Goal: Information Seeking & Learning: Learn about a topic

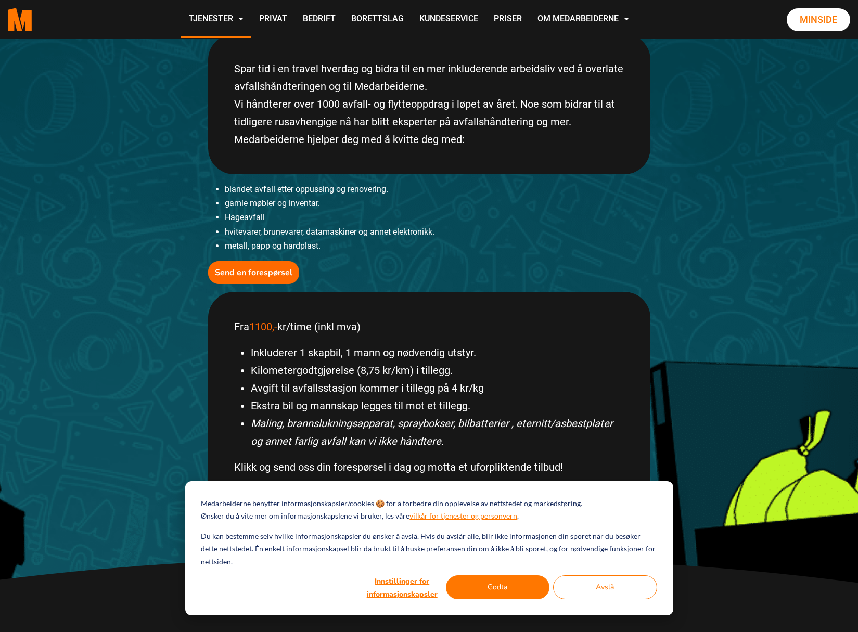
scroll to position [260, 0]
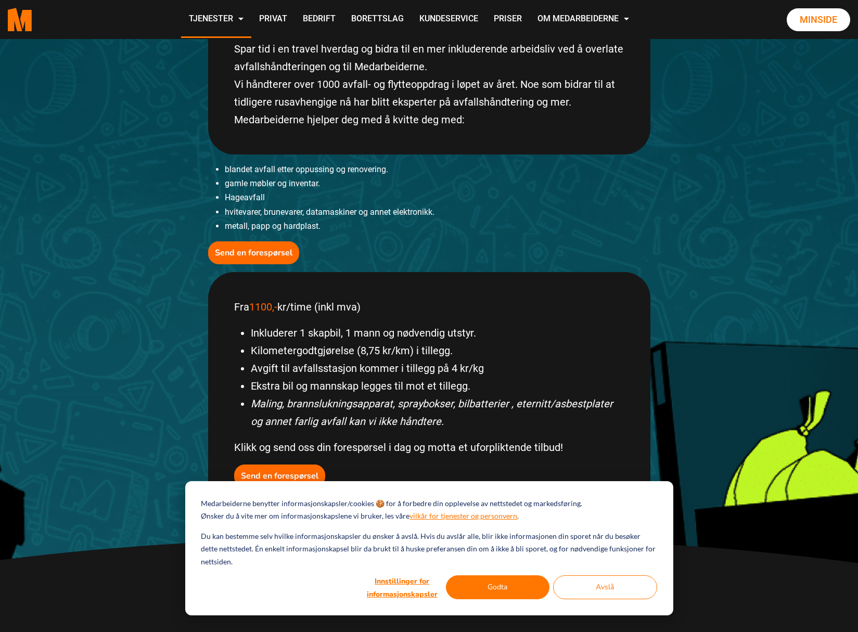
click at [490, 603] on div "Medarbeiderne benytter informasjonskapsler/cookies 🍪 for å forbedre din oppleve…" at bounding box center [429, 549] width 488 height 134
click at [493, 586] on button "Godta" at bounding box center [498, 588] width 104 height 24
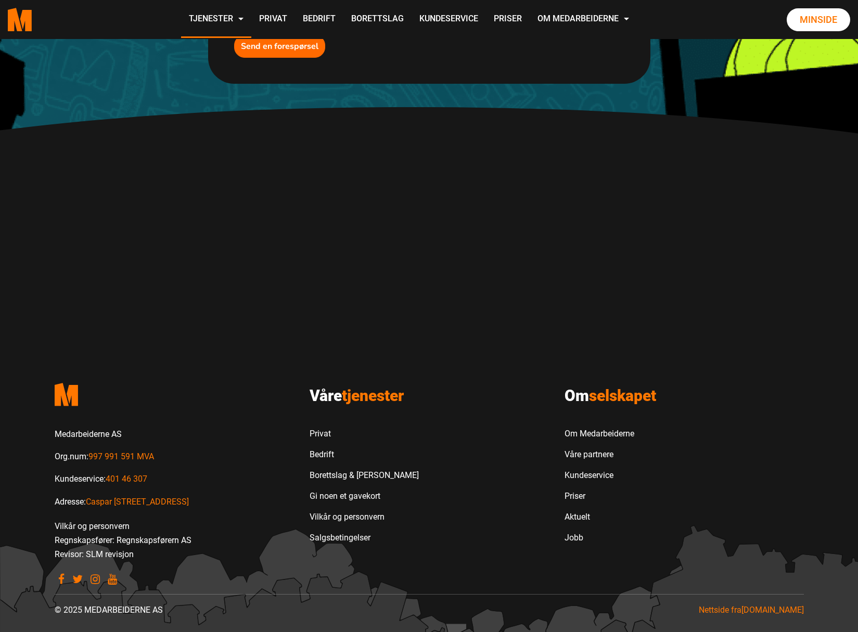
scroll to position [691, 0]
click at [313, 454] on link "Bedrift" at bounding box center [364, 454] width 109 height 21
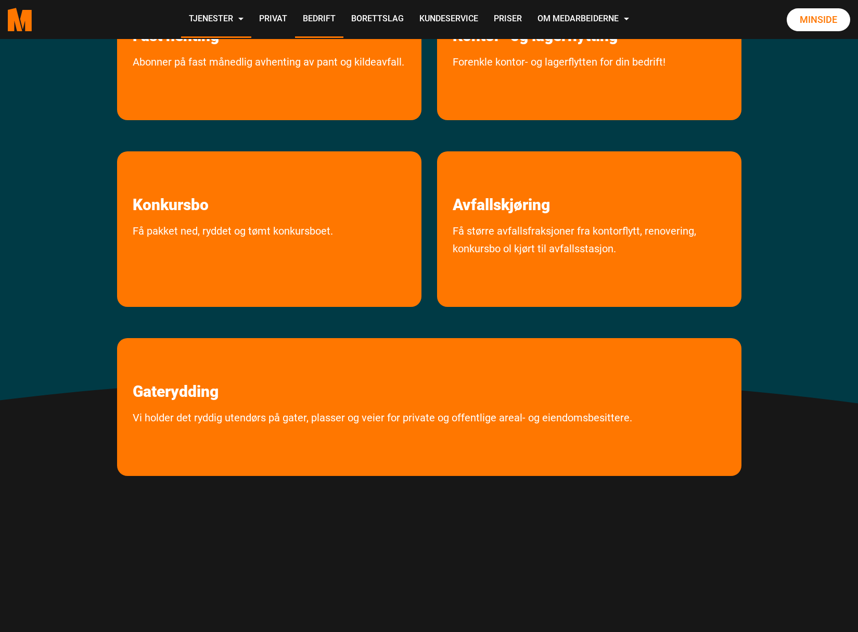
scroll to position [260, 0]
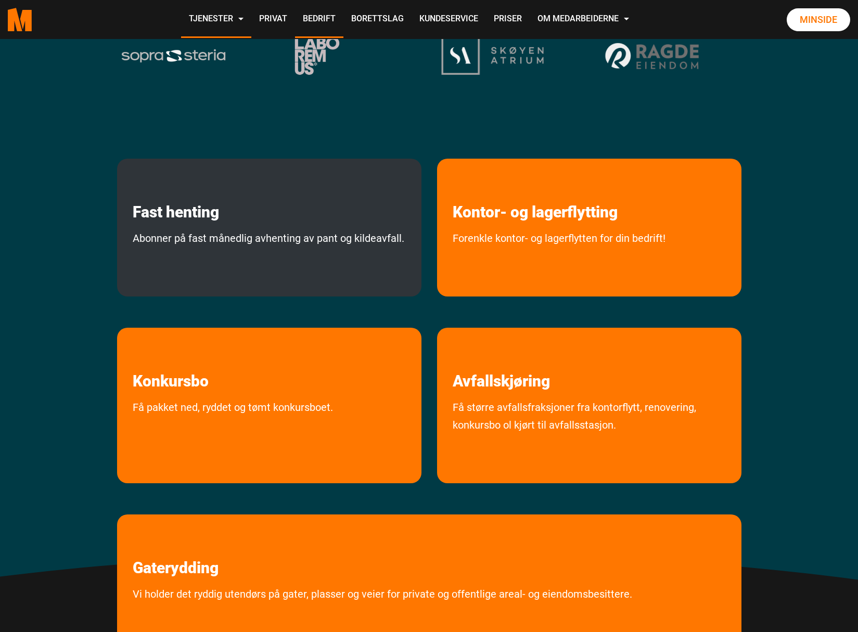
click at [254, 229] on div "Fast henting Abonner på fast månedlig avhenting av pant og kildeavfall." at bounding box center [269, 228] width 305 height 138
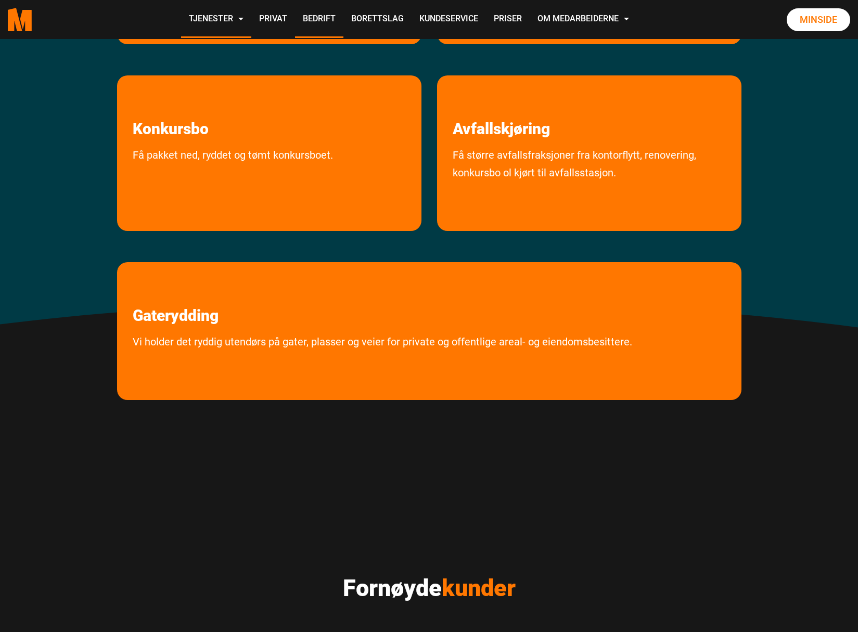
scroll to position [312, 0]
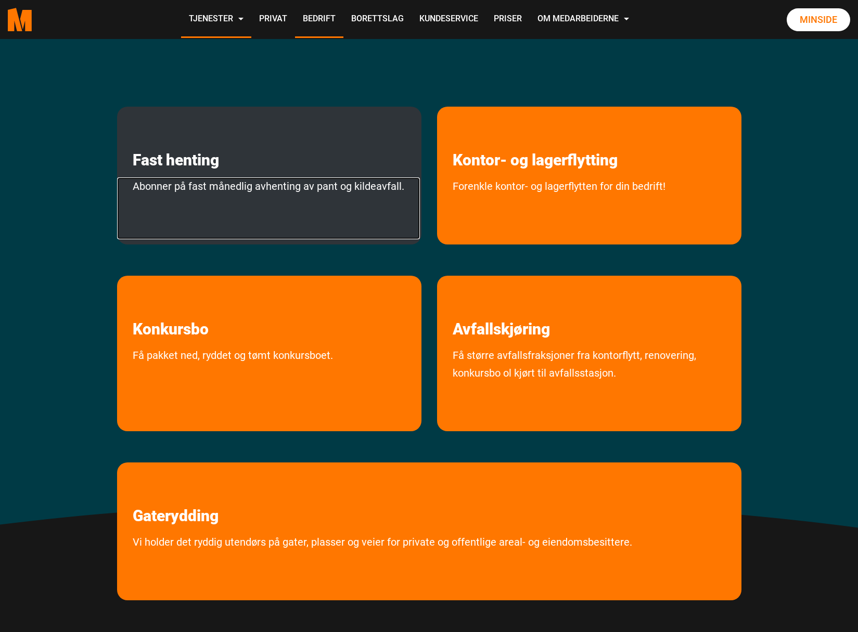
click at [197, 184] on link "Abonner på fast månedlig avhenting av pant og kildeavfall." at bounding box center [268, 209] width 303 height 62
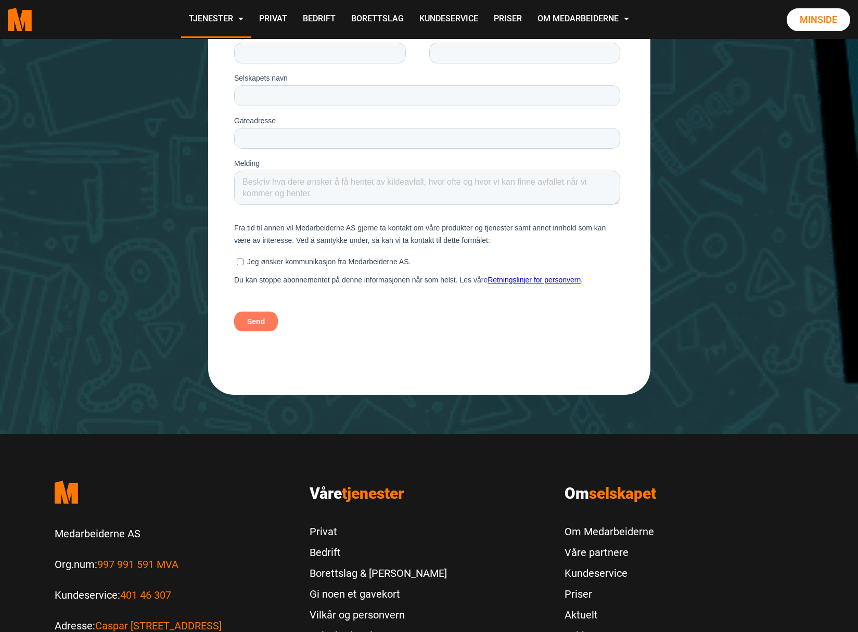
scroll to position [1248, 0]
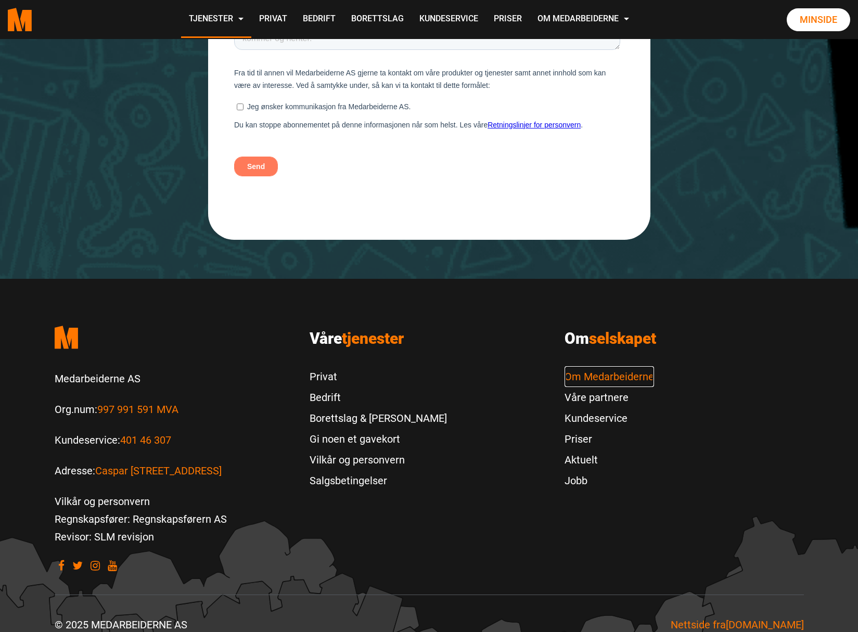
click at [600, 366] on link "Om Medarbeiderne" at bounding box center [610, 376] width 90 height 21
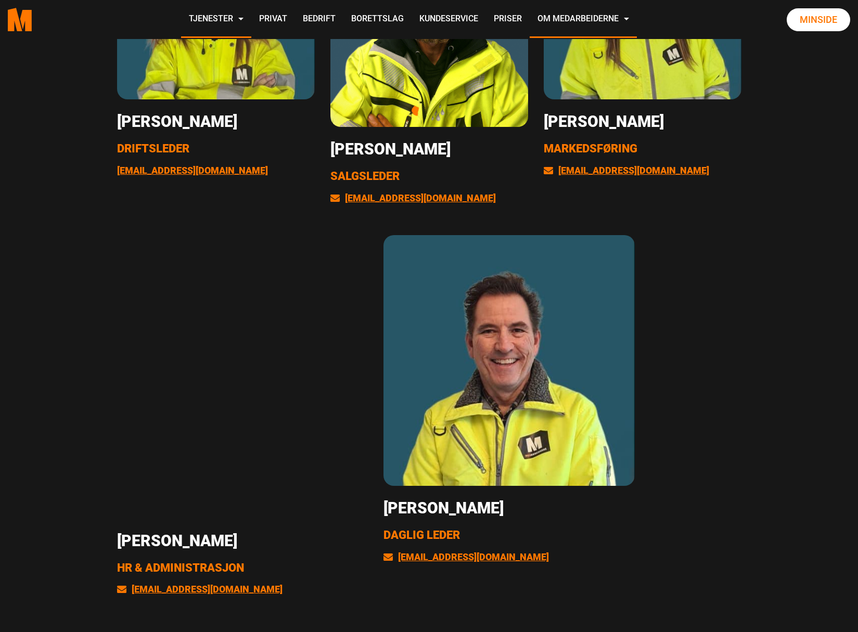
scroll to position [1874, 0]
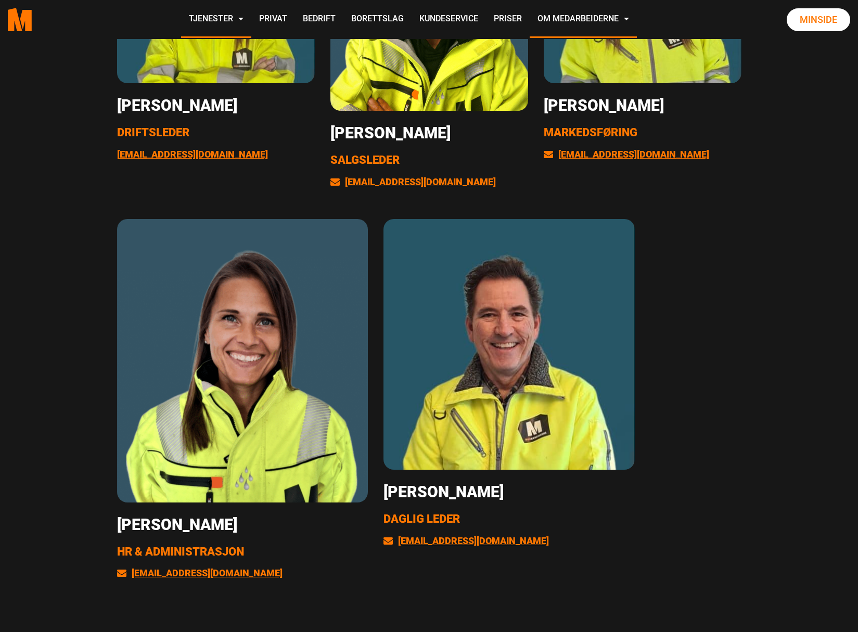
drag, startPoint x: 179, startPoint y: 450, endPoint x: 40, endPoint y: 451, distance: 139.0
click at [40, 451] on div "Oss på kontoret Gosia Liss-Carlberg Driftsleder hei@medarbeiderne.no Thomas Wii…" at bounding box center [429, 197] width 858 height 863
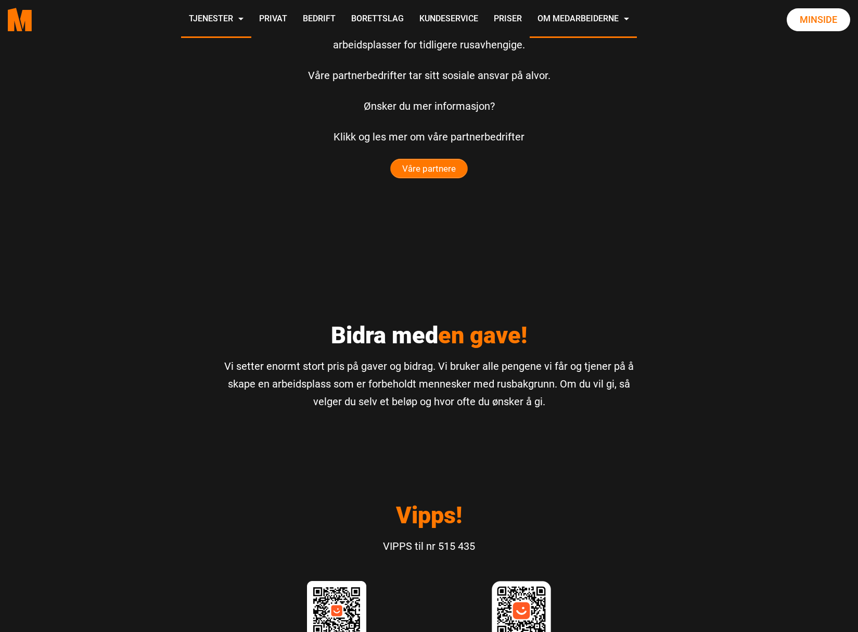
scroll to position [2655, 0]
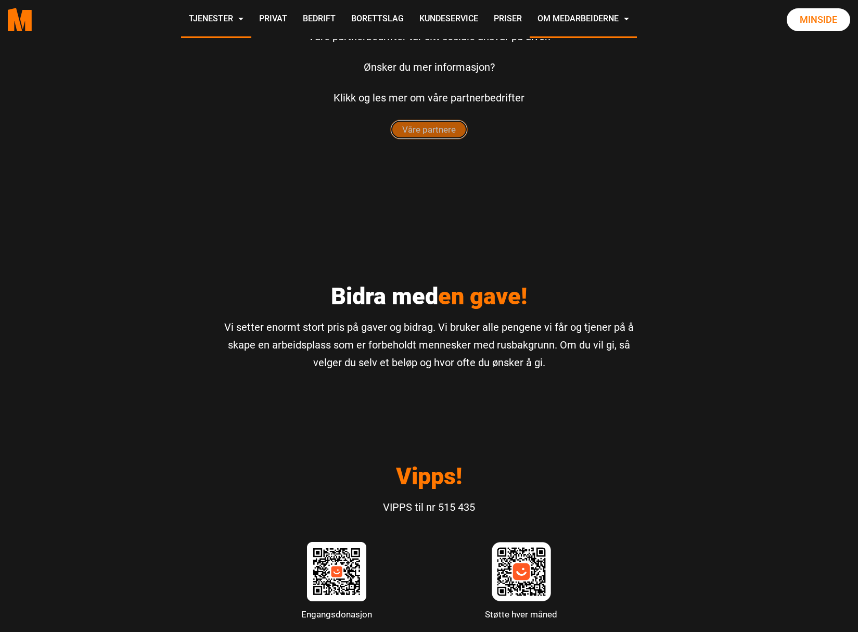
click at [411, 133] on span "Våre partnere" at bounding box center [429, 129] width 77 height 19
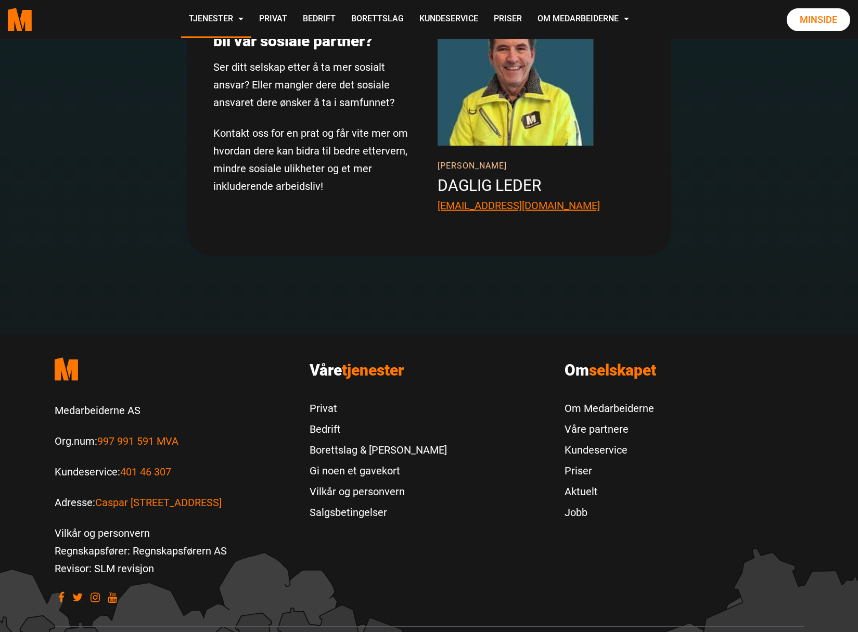
scroll to position [2082, 0]
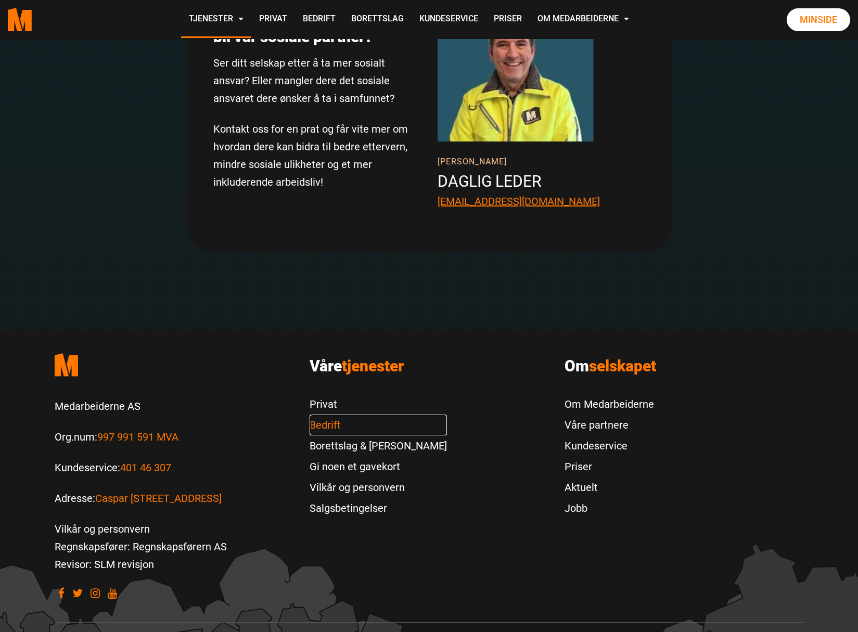
click at [333, 426] on link "Bedrift" at bounding box center [378, 425] width 137 height 21
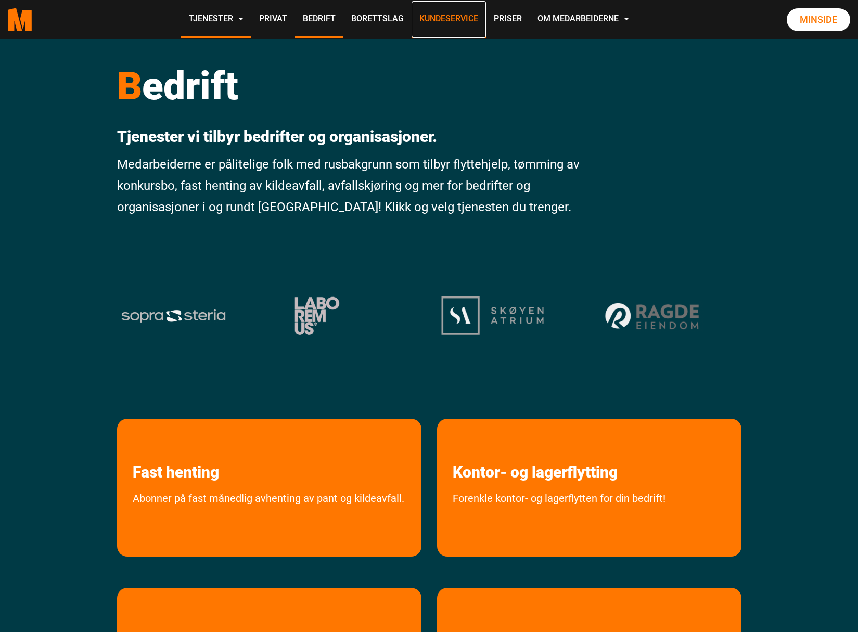
click at [467, 17] on link "Kundeservice" at bounding box center [449, 19] width 74 height 37
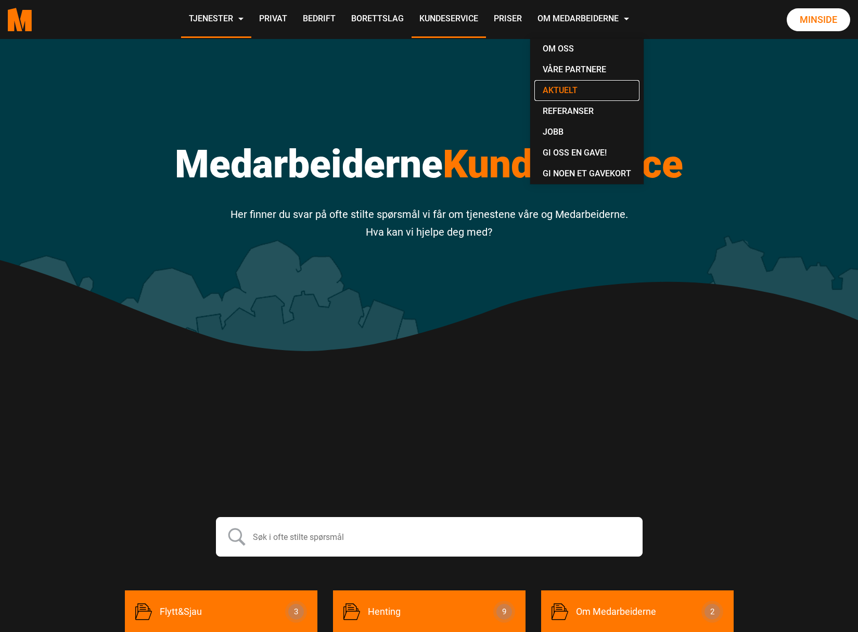
click at [557, 90] on link "Aktuelt" at bounding box center [587, 90] width 105 height 21
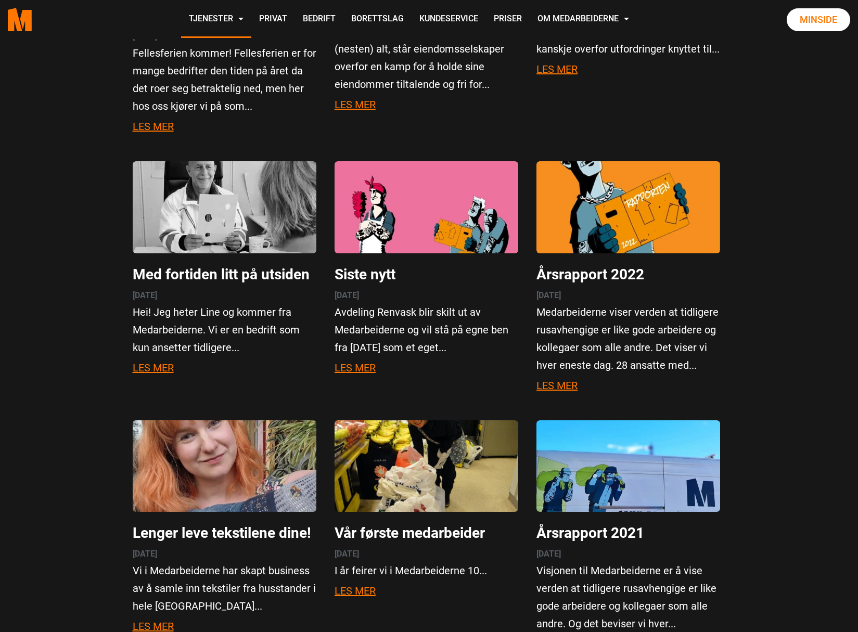
scroll to position [2915, 0]
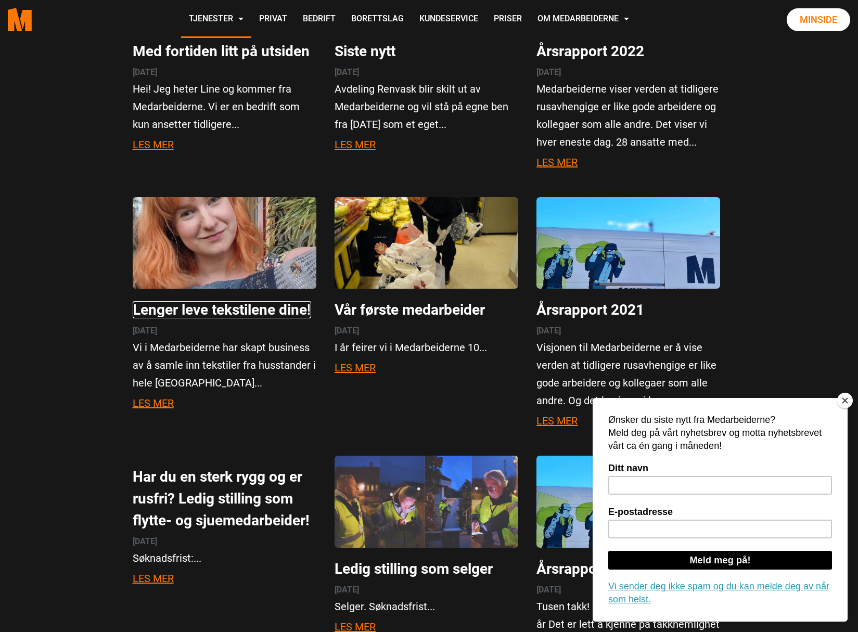
click at [233, 301] on link "Lenger leve tekstilene dine!" at bounding box center [222, 309] width 179 height 17
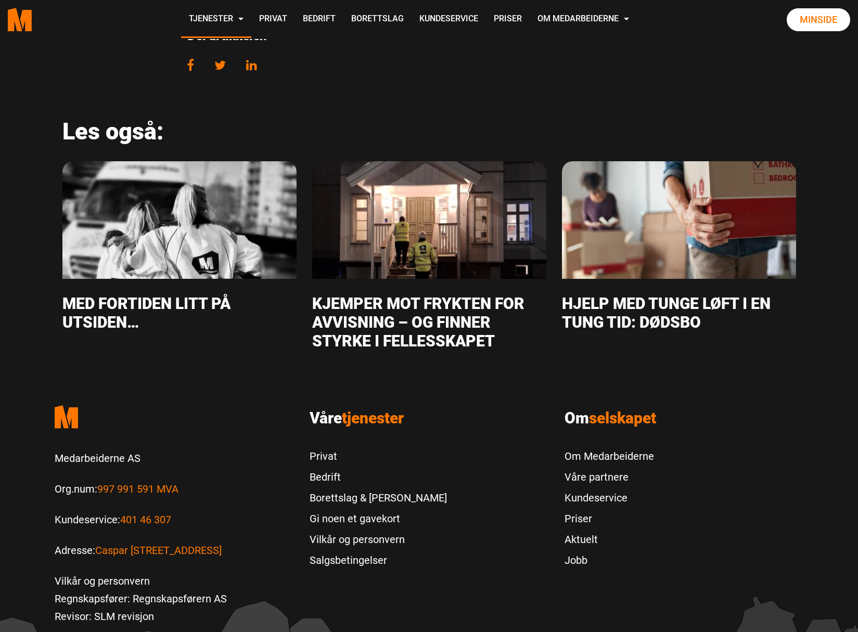
scroll to position [2134, 0]
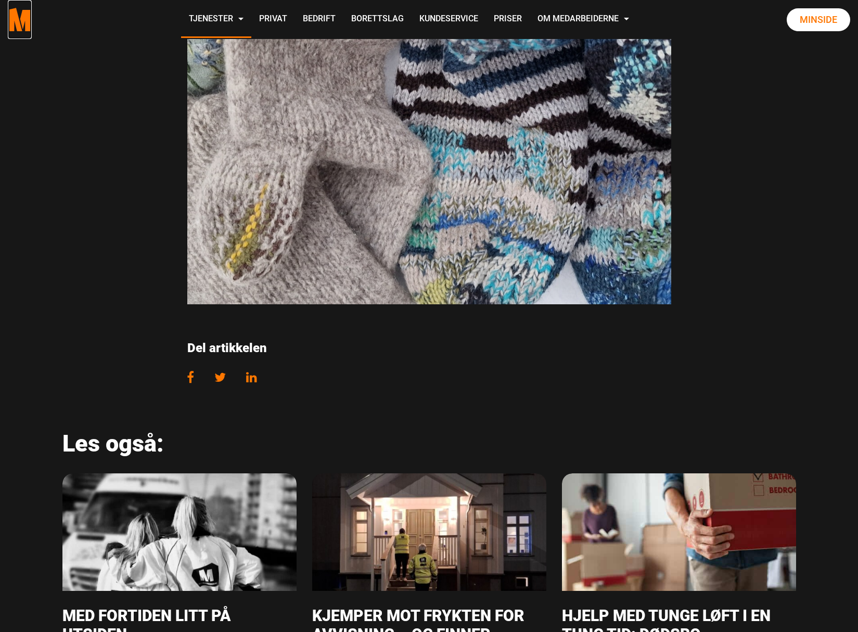
click at [19, 31] on polygon "Medarbeiderne start page" at bounding box center [15, 19] width 15 height 23
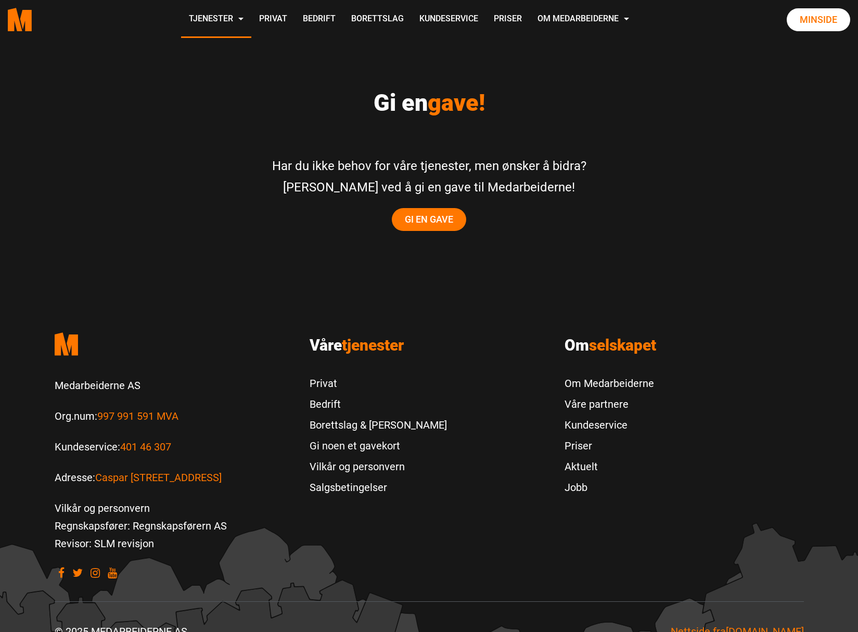
scroll to position [2071, 0]
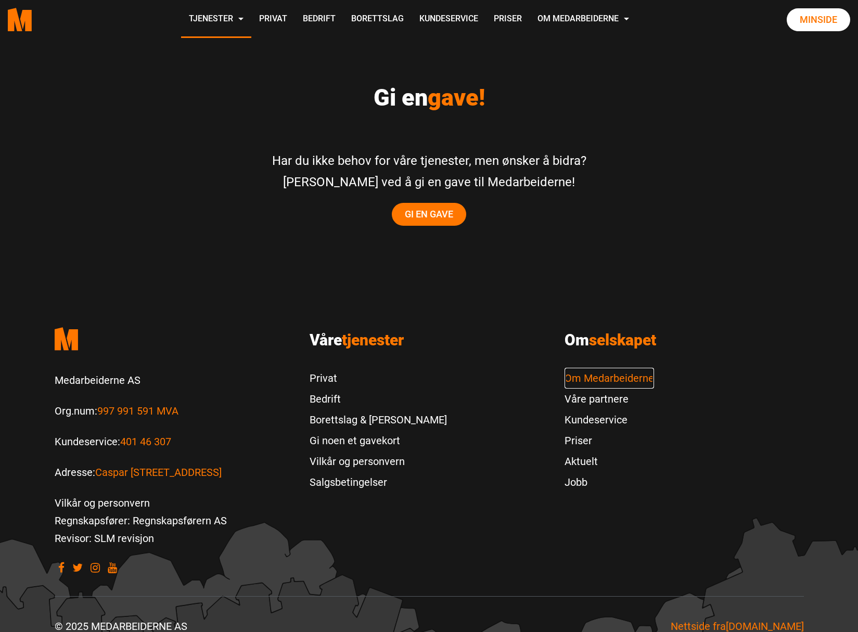
click at [588, 368] on link "Om Medarbeiderne" at bounding box center [610, 378] width 90 height 21
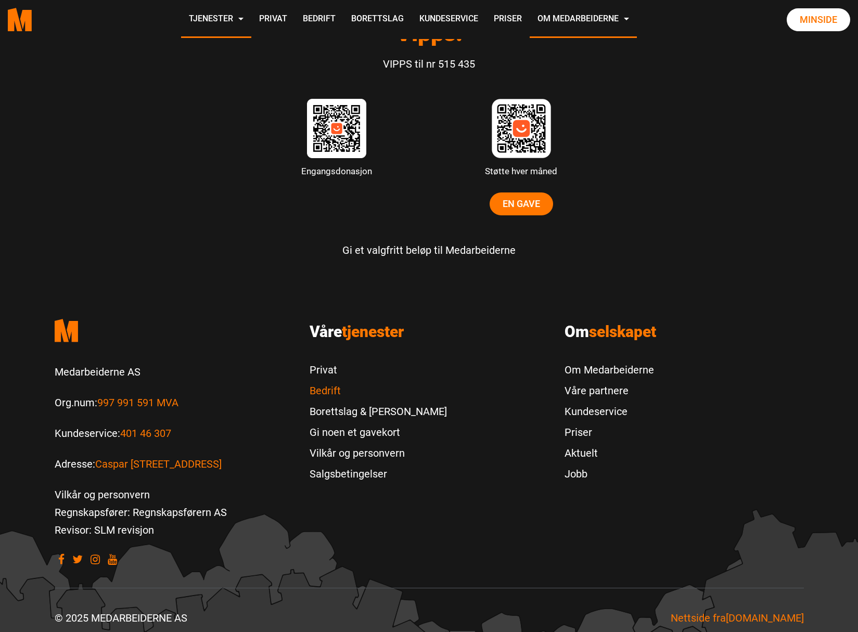
scroll to position [3109, 0]
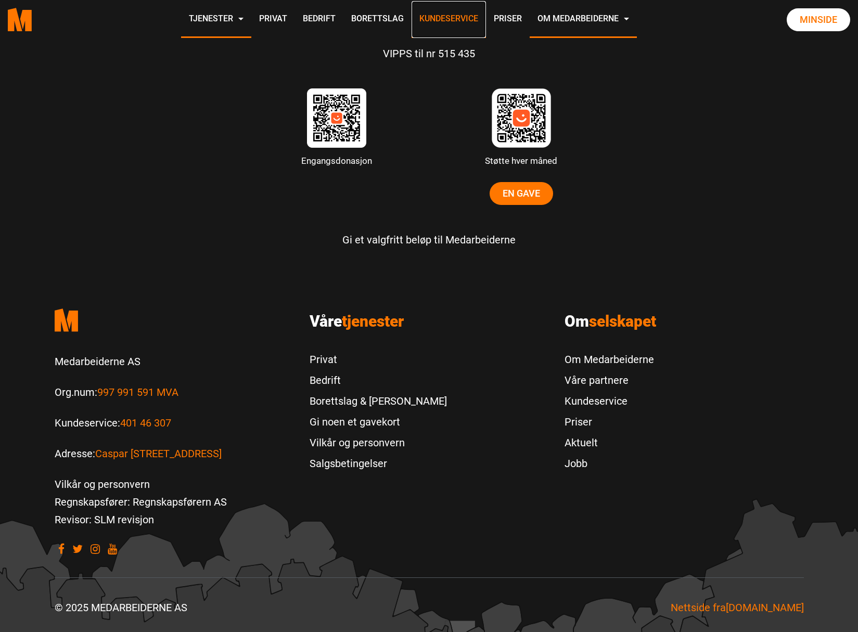
click at [455, 20] on link "Kundeservice" at bounding box center [449, 19] width 74 height 37
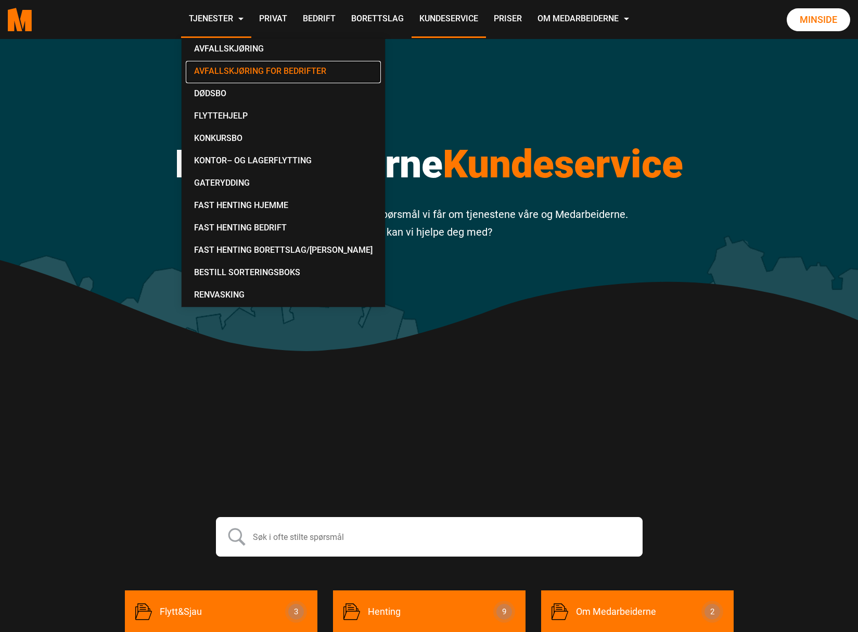
click at [214, 73] on link "Avfallskjøring for Bedrifter" at bounding box center [283, 72] width 195 height 22
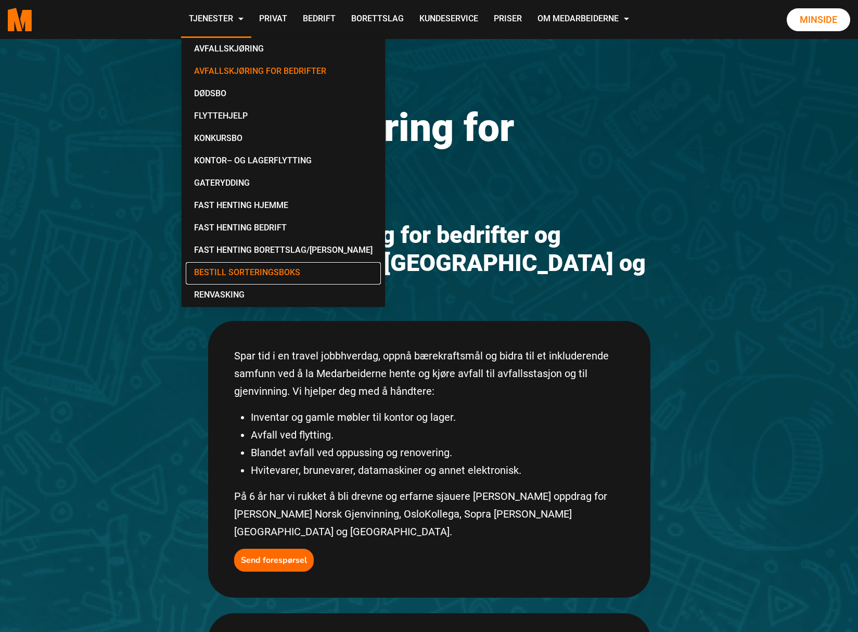
click at [212, 273] on link "Bestill Sorteringsboks" at bounding box center [283, 273] width 195 height 22
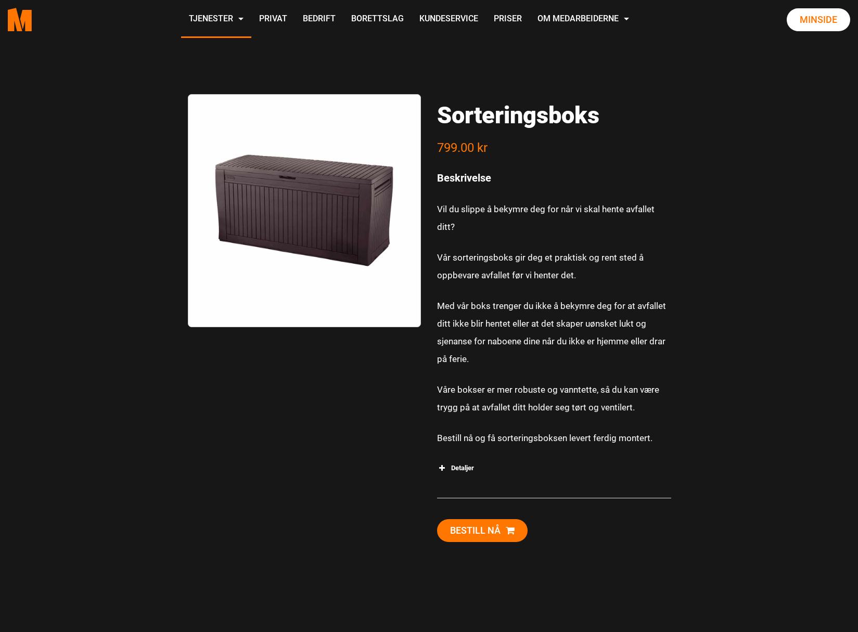
scroll to position [208, 0]
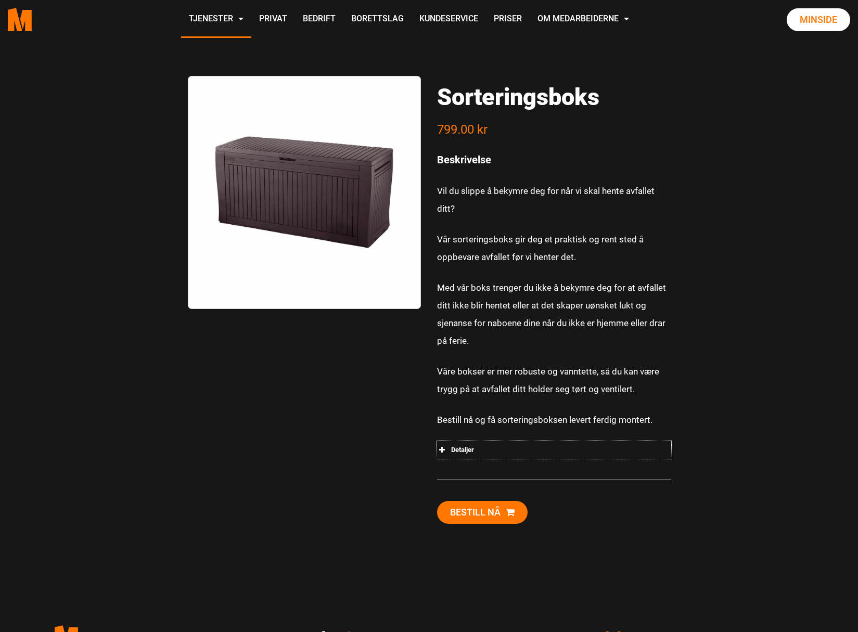
click at [457, 447] on div "Detaljer" at bounding box center [554, 450] width 234 height 18
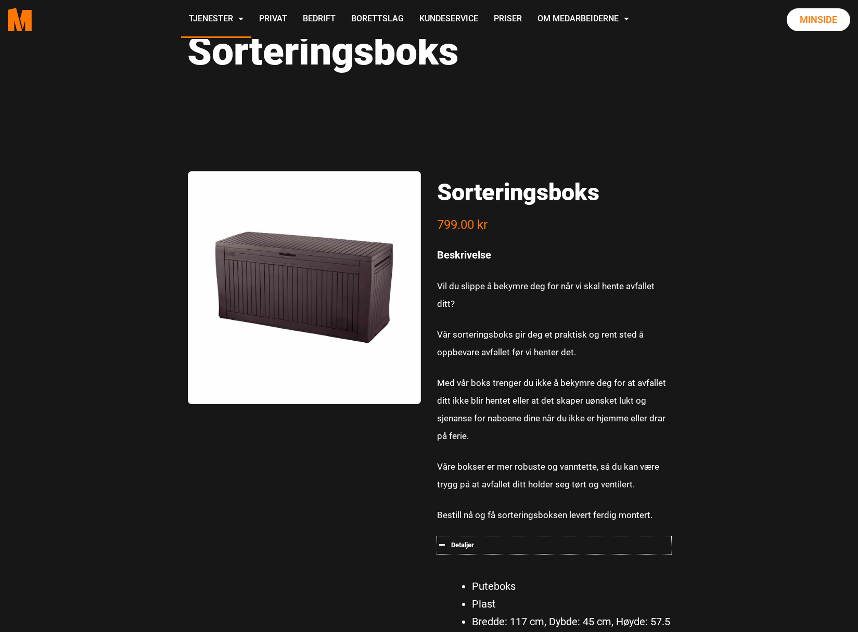
scroll to position [104, 0]
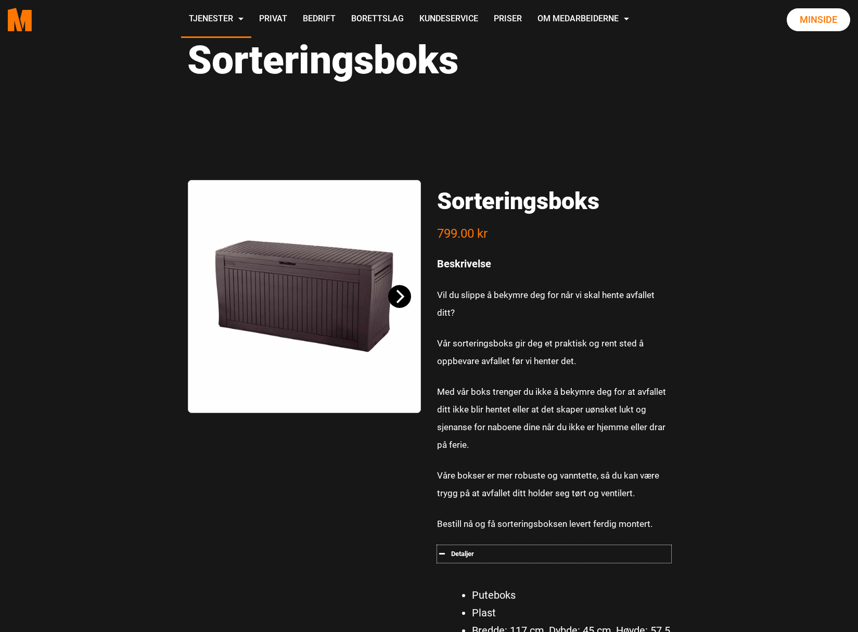
click at [402, 302] on icon "Next" at bounding box center [400, 297] width 14 height 14
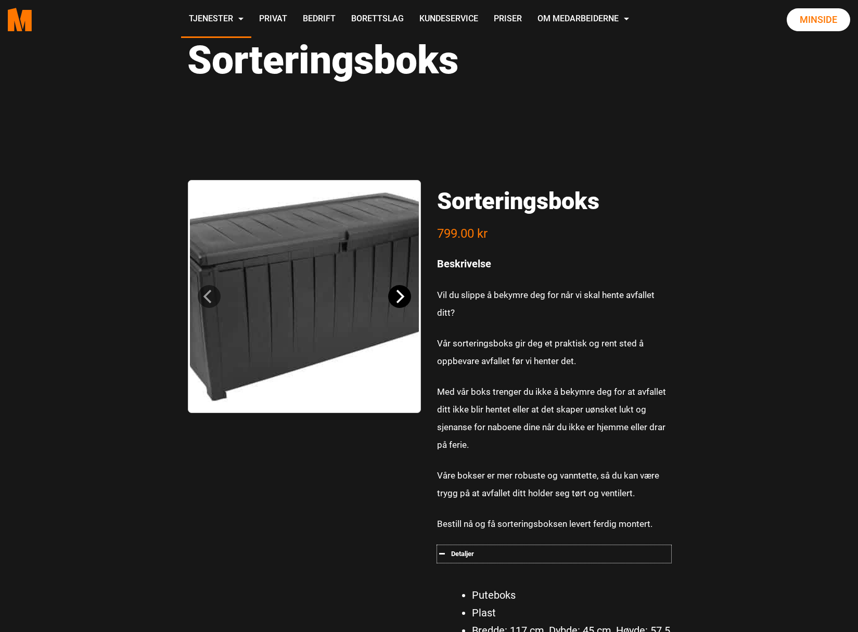
click at [401, 299] on icon "Next" at bounding box center [401, 297] width 8 height 14
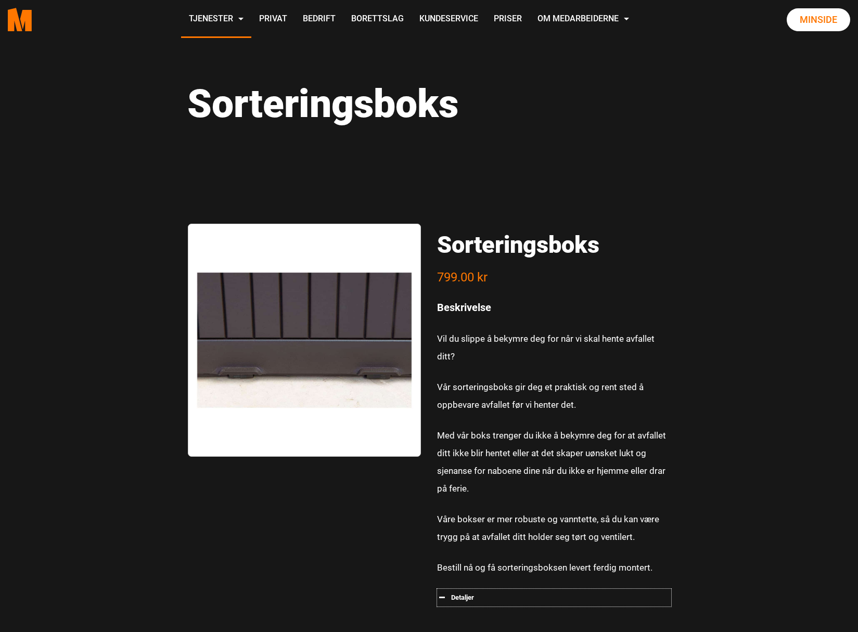
scroll to position [0, 0]
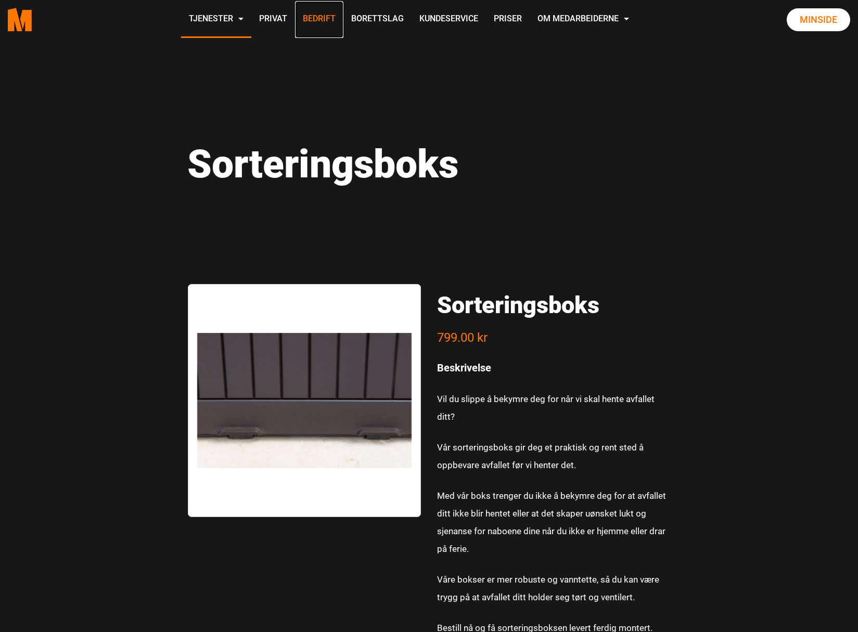
click at [338, 16] on link "Bedrift" at bounding box center [319, 19] width 48 height 37
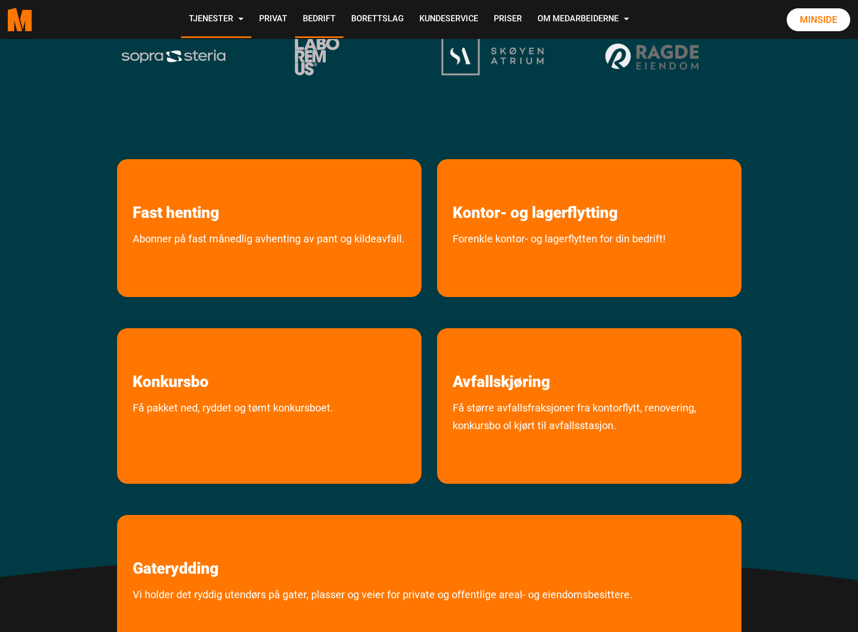
scroll to position [260, 0]
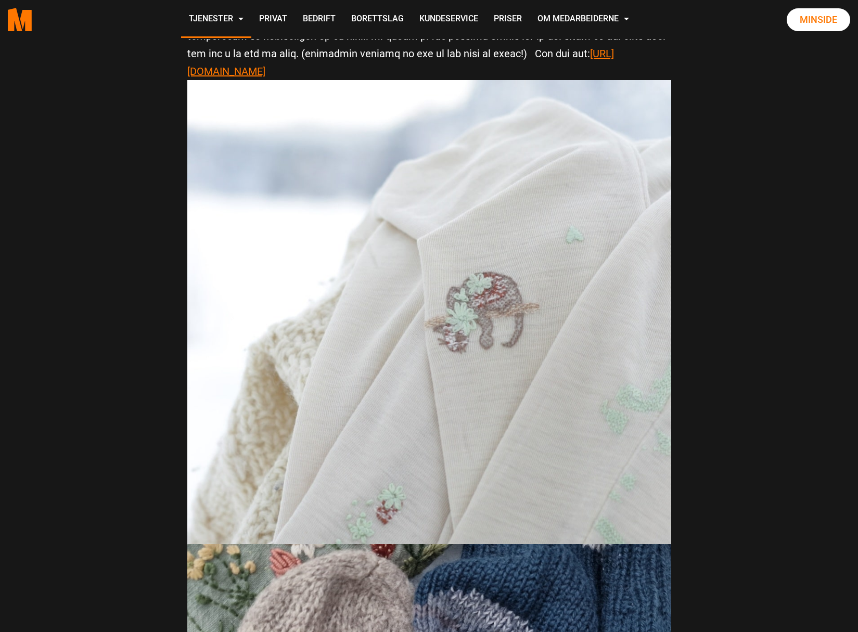
scroll to position [1197, 0]
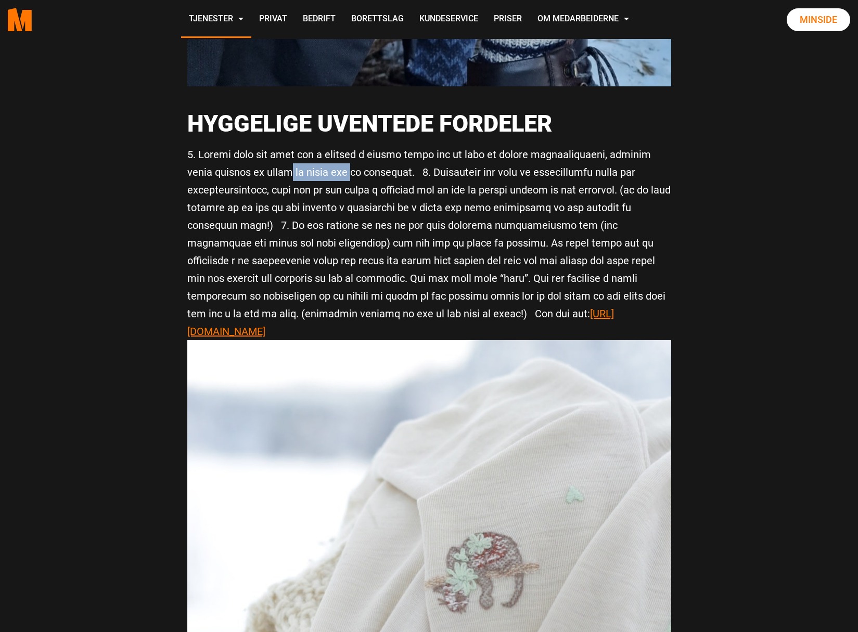
drag, startPoint x: 282, startPoint y: 156, endPoint x: 339, endPoint y: 161, distance: 58.1
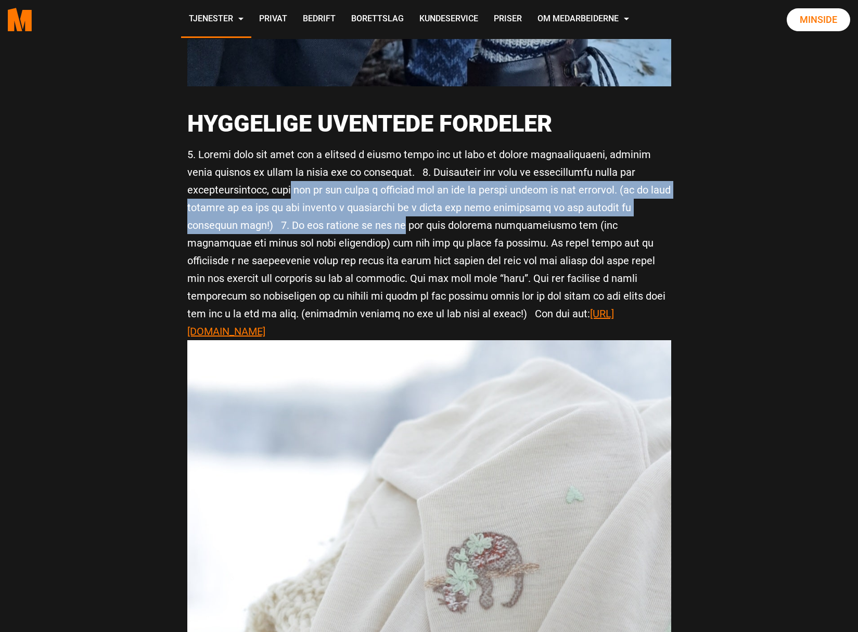
drag, startPoint x: 290, startPoint y: 171, endPoint x: 350, endPoint y: 201, distance: 67.5
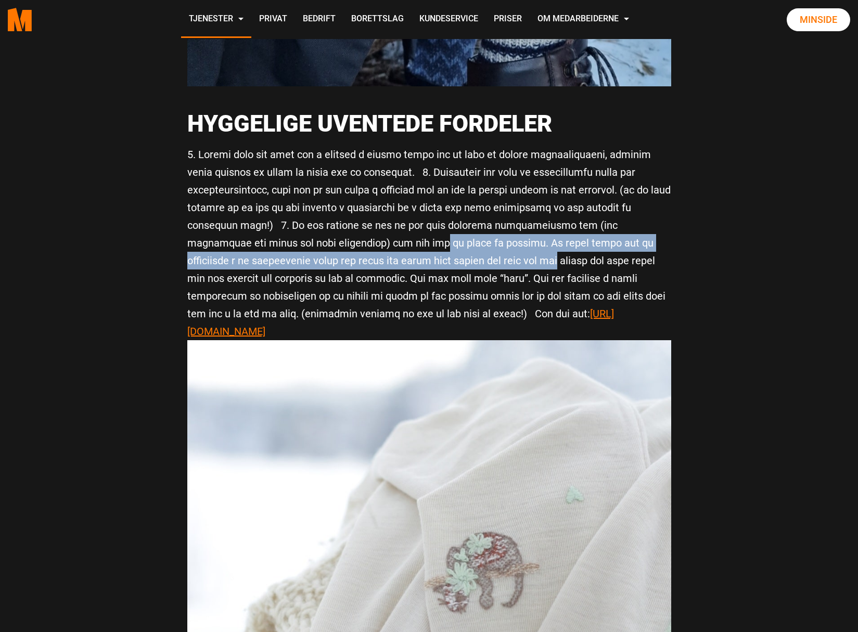
drag, startPoint x: 319, startPoint y: 229, endPoint x: 410, endPoint y: 237, distance: 91.0
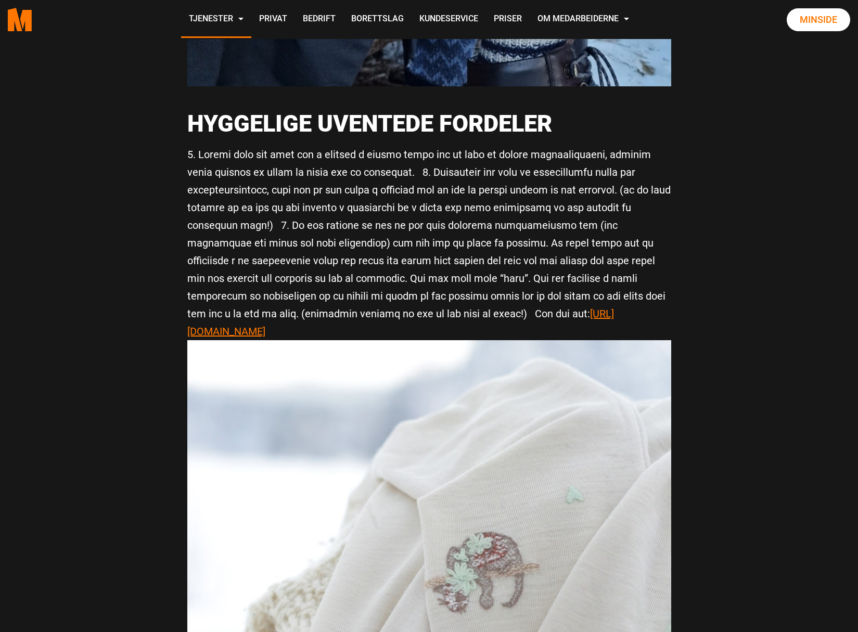
drag, startPoint x: 303, startPoint y: 264, endPoint x: 389, endPoint y: 263, distance: 85.9
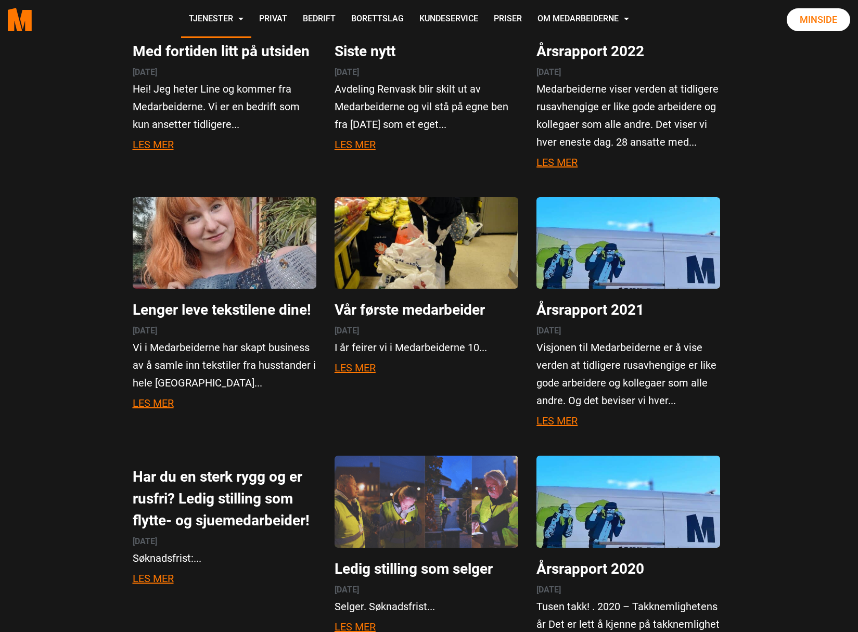
scroll to position [2967, 0]
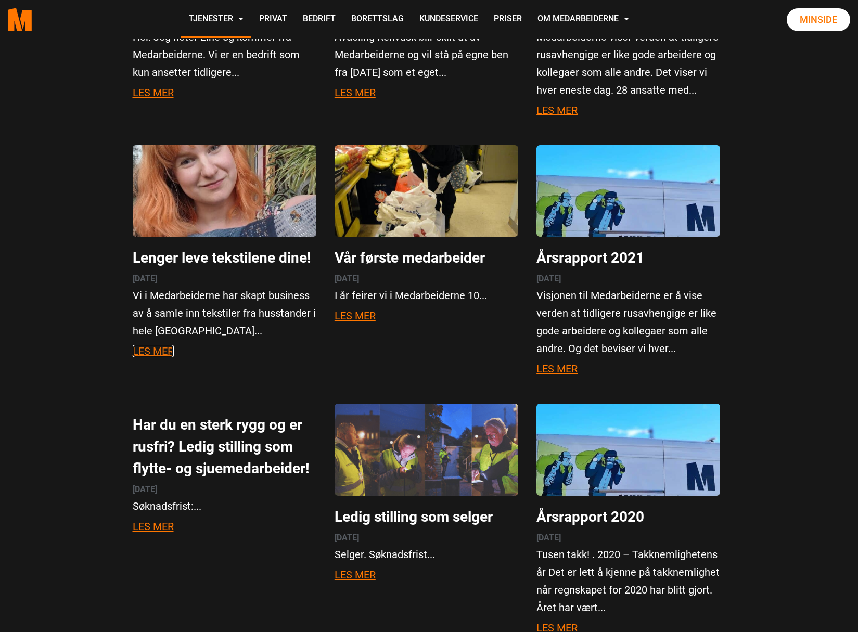
click at [138, 345] on link "Les mer" at bounding box center [153, 351] width 41 height 12
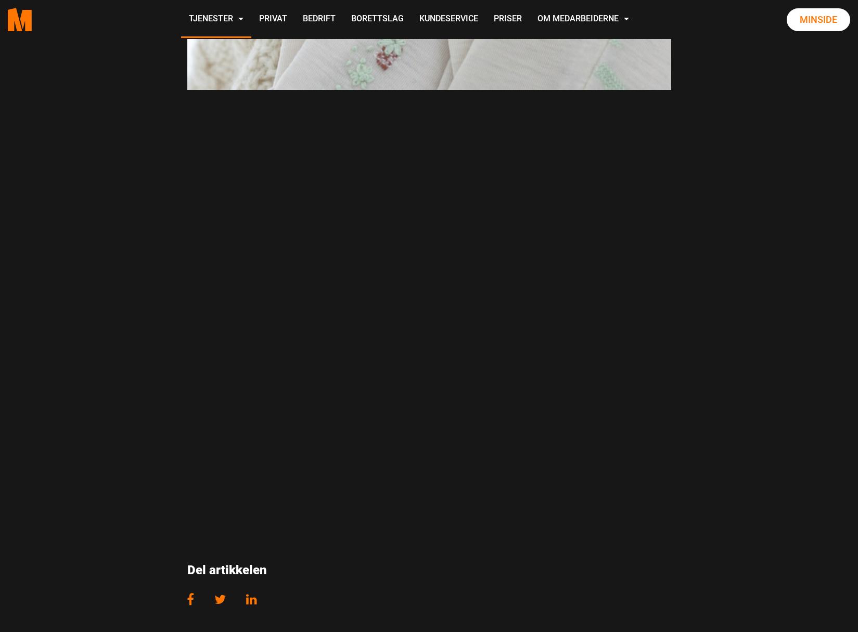
scroll to position [1926, 0]
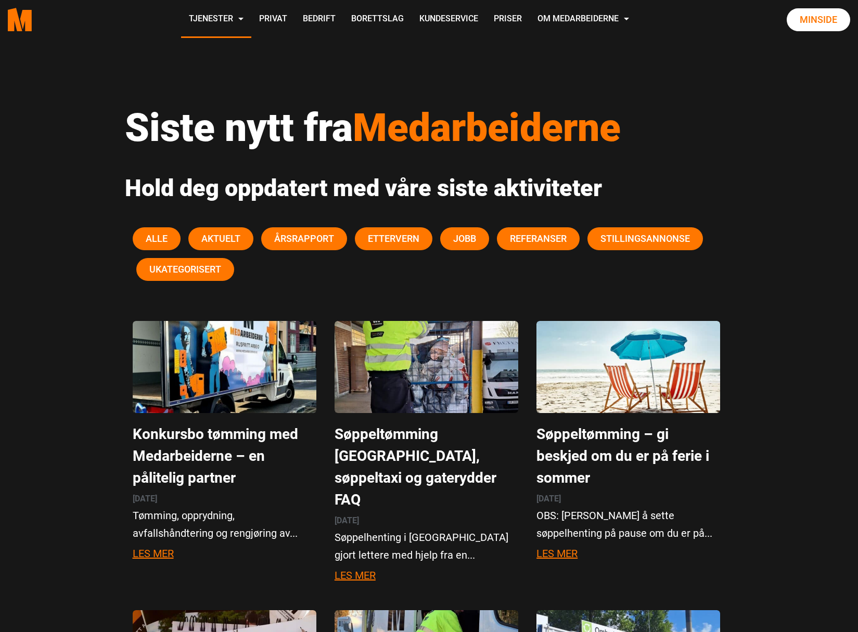
scroll to position [2967, 0]
